Goal: Information Seeking & Learning: Learn about a topic

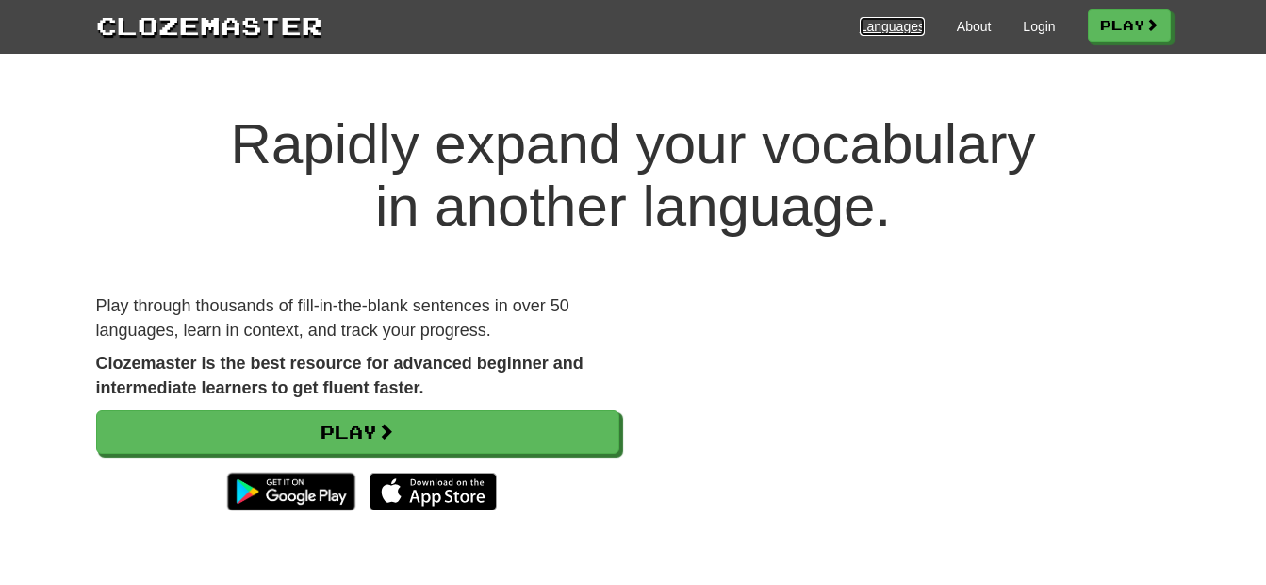
click at [897, 29] on link "Languages" at bounding box center [892, 26] width 65 height 19
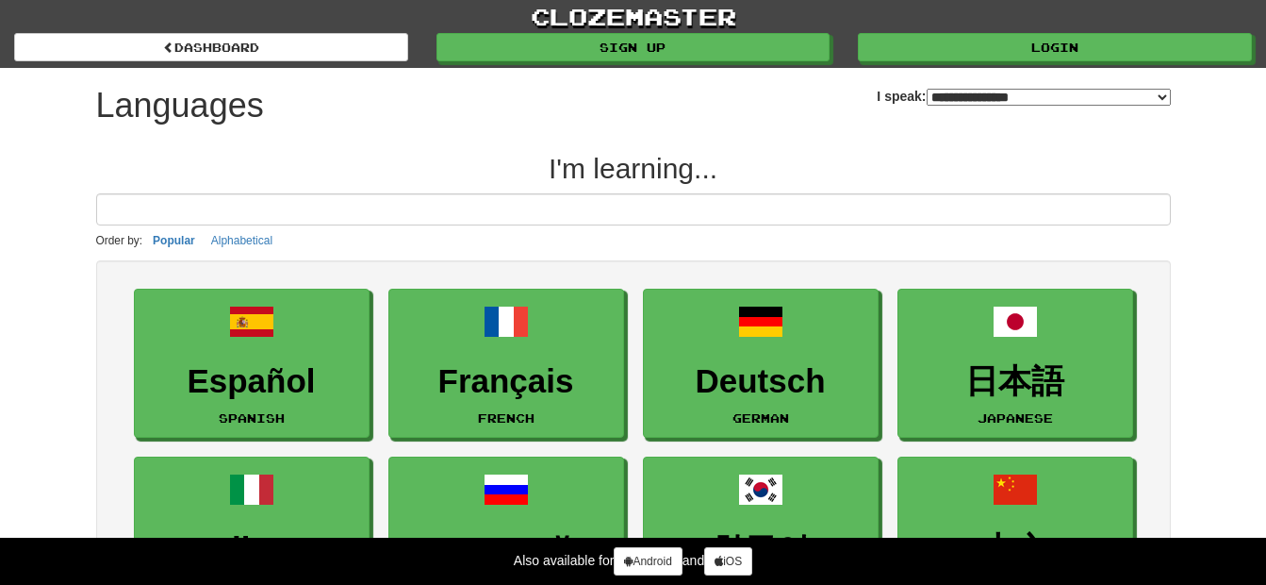
select select "*******"
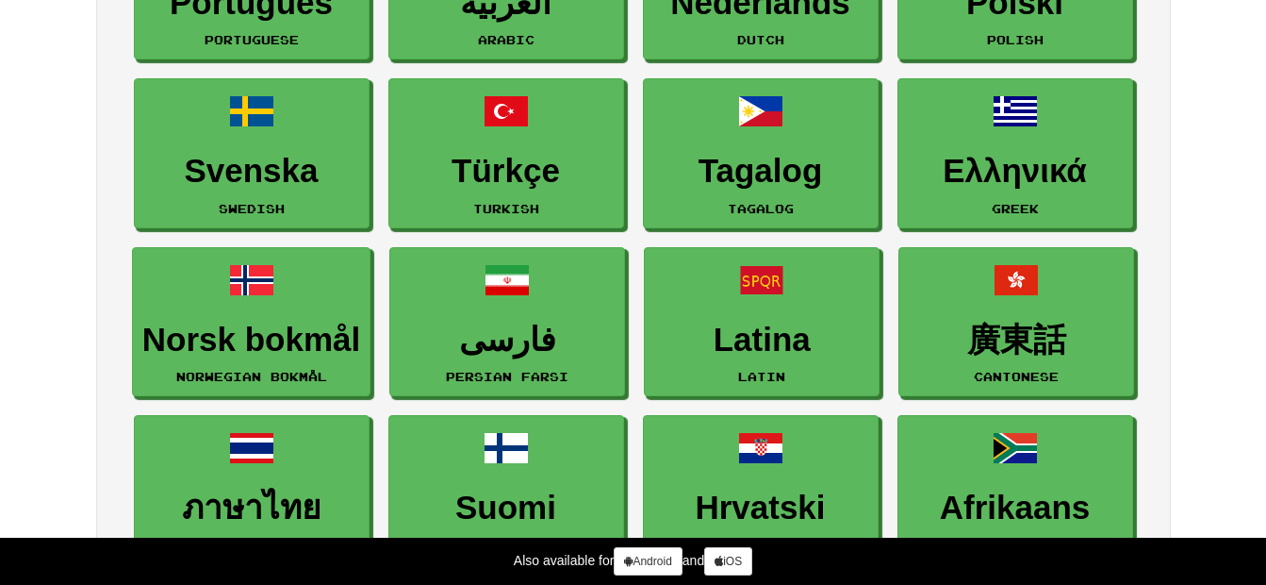
scroll to position [1072, 0]
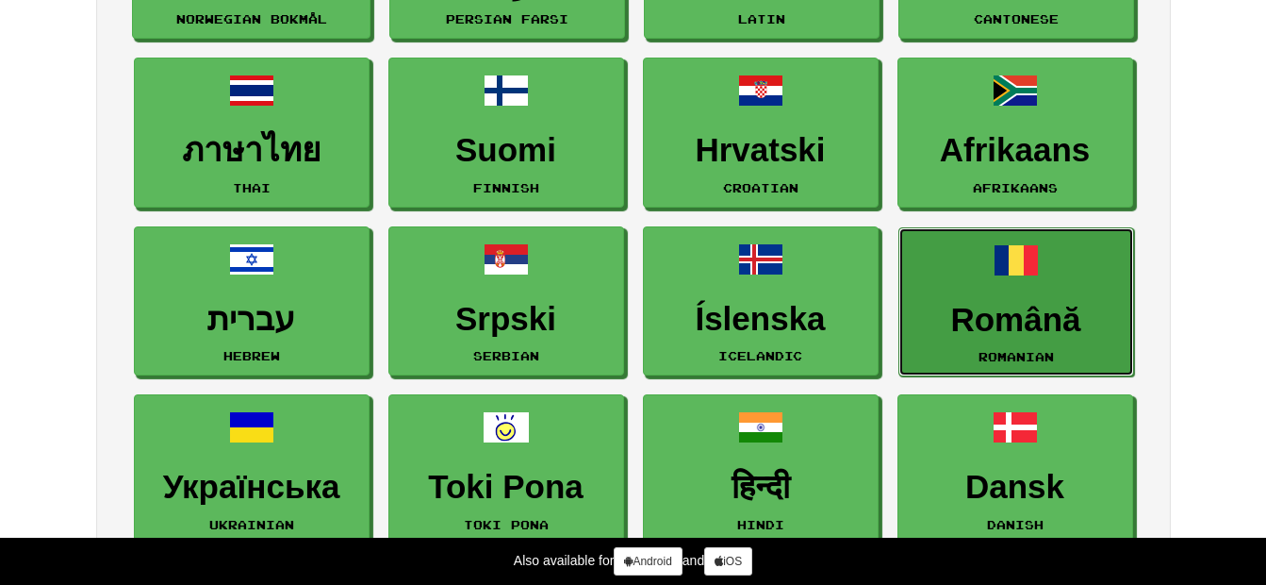
click at [1050, 273] on link "Română Romanian" at bounding box center [1017, 302] width 236 height 150
